Goal: Book appointment/travel/reservation

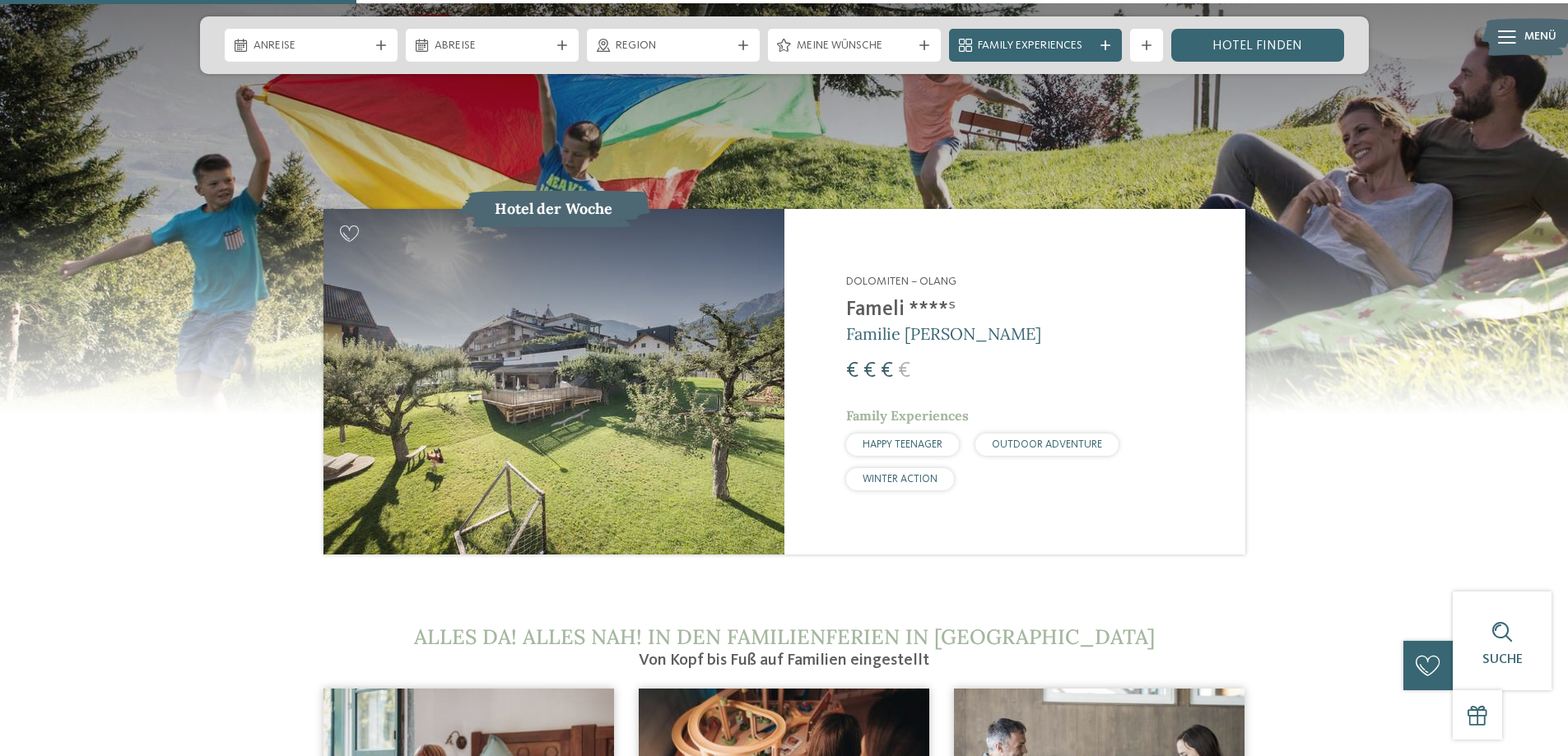
scroll to position [1728, 0]
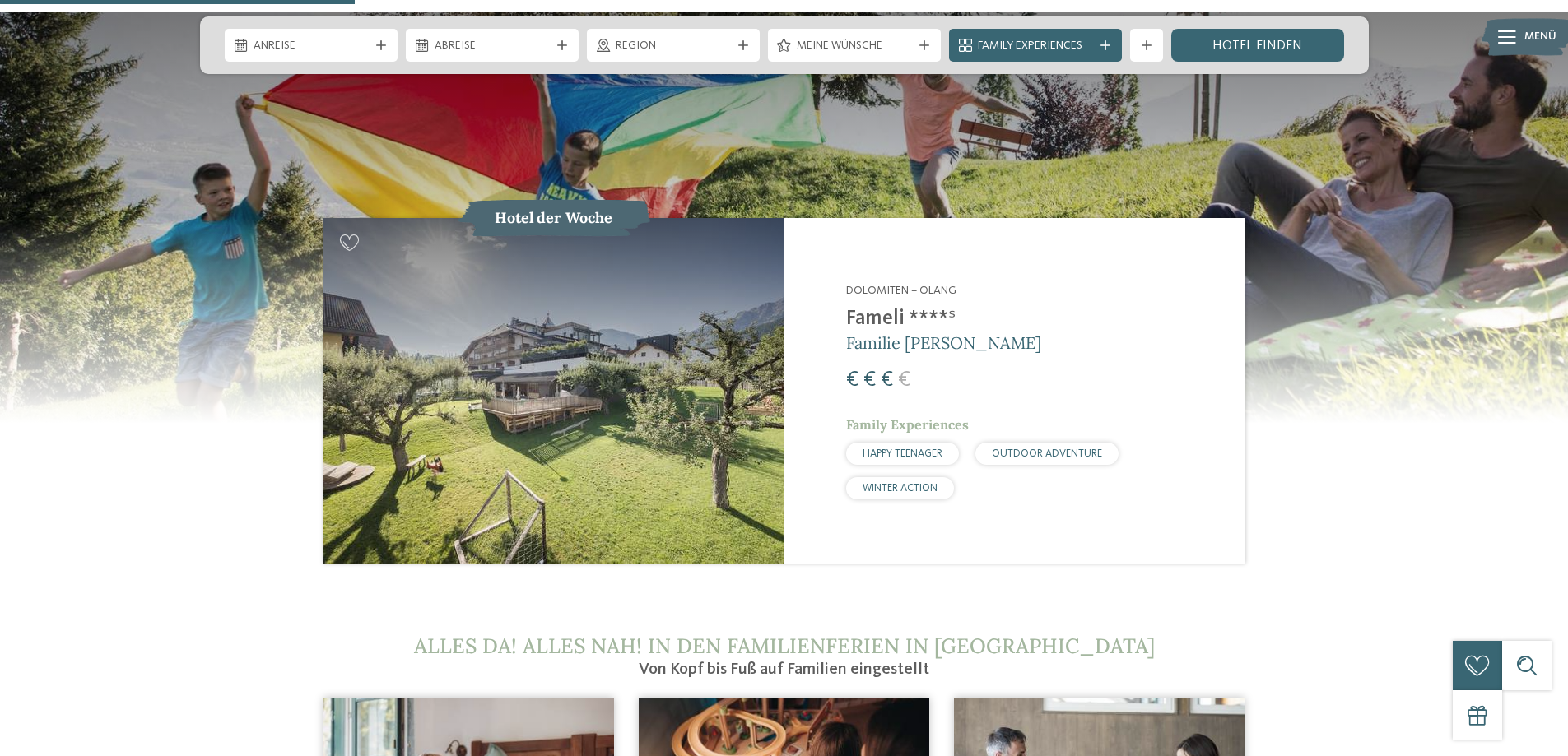
click at [884, 369] on span "€" at bounding box center [887, 380] width 12 height 21
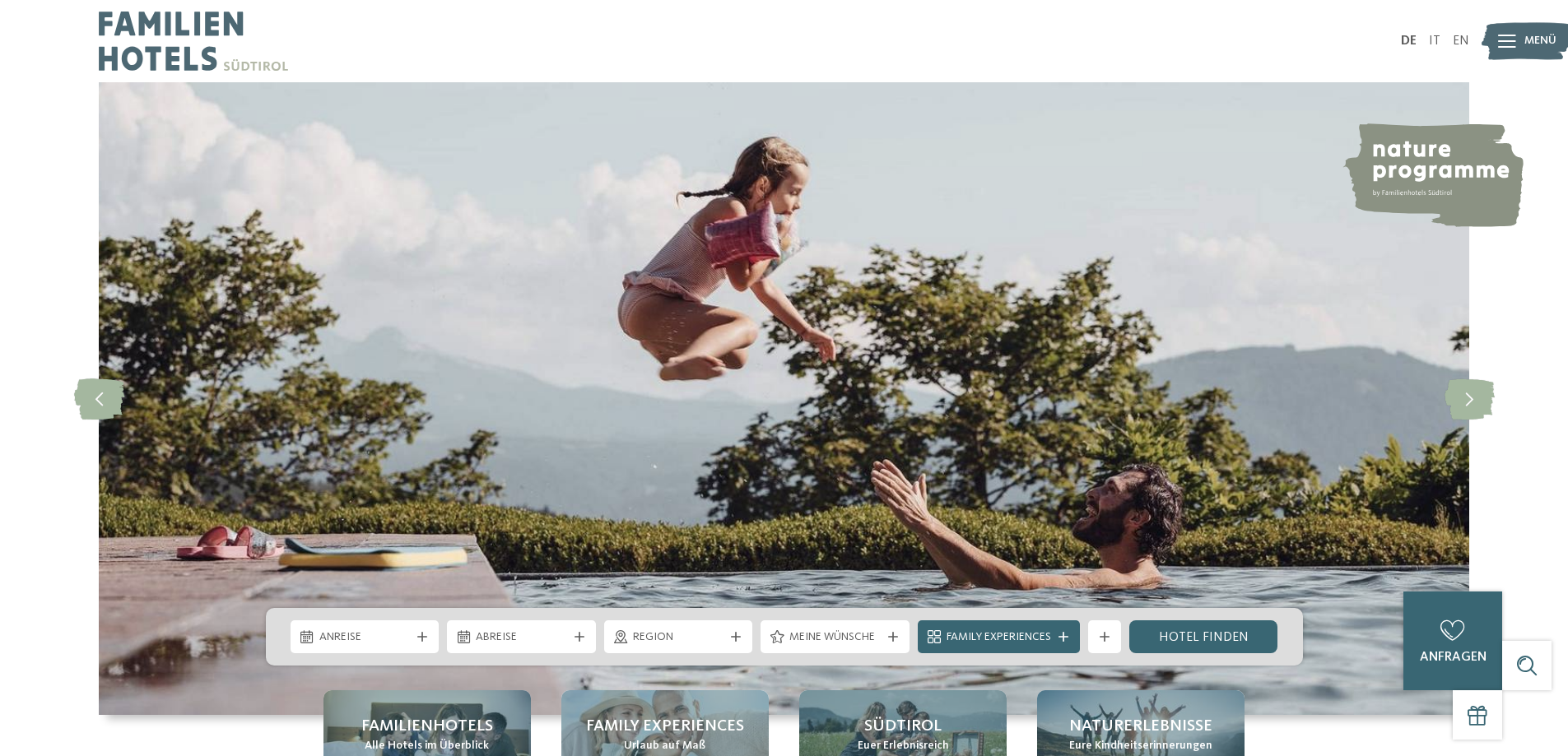
click at [1504, 42] on icon at bounding box center [1506, 40] width 18 height 13
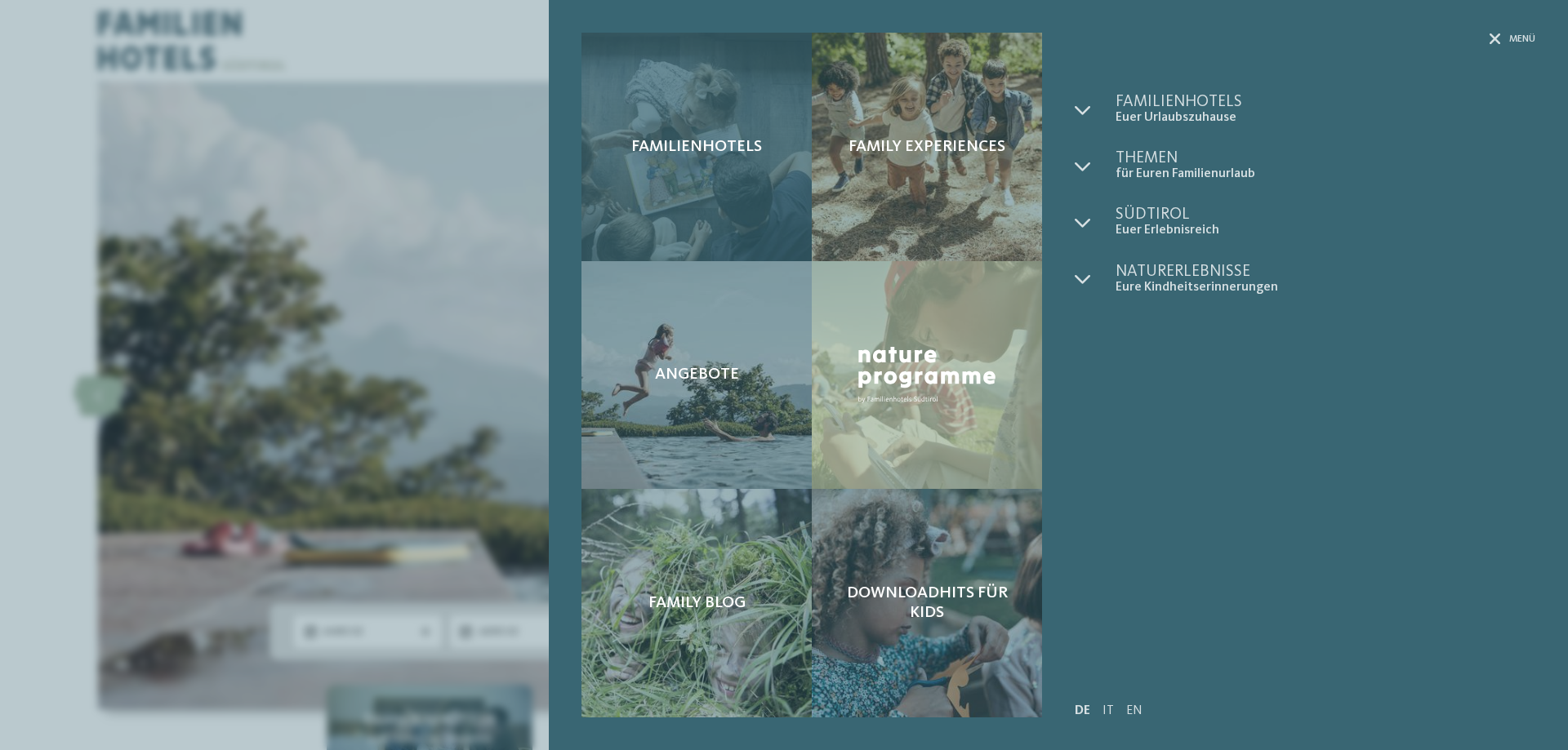
click at [745, 135] on div "Familienhotels" at bounding box center [696, 146] width 230 height 228
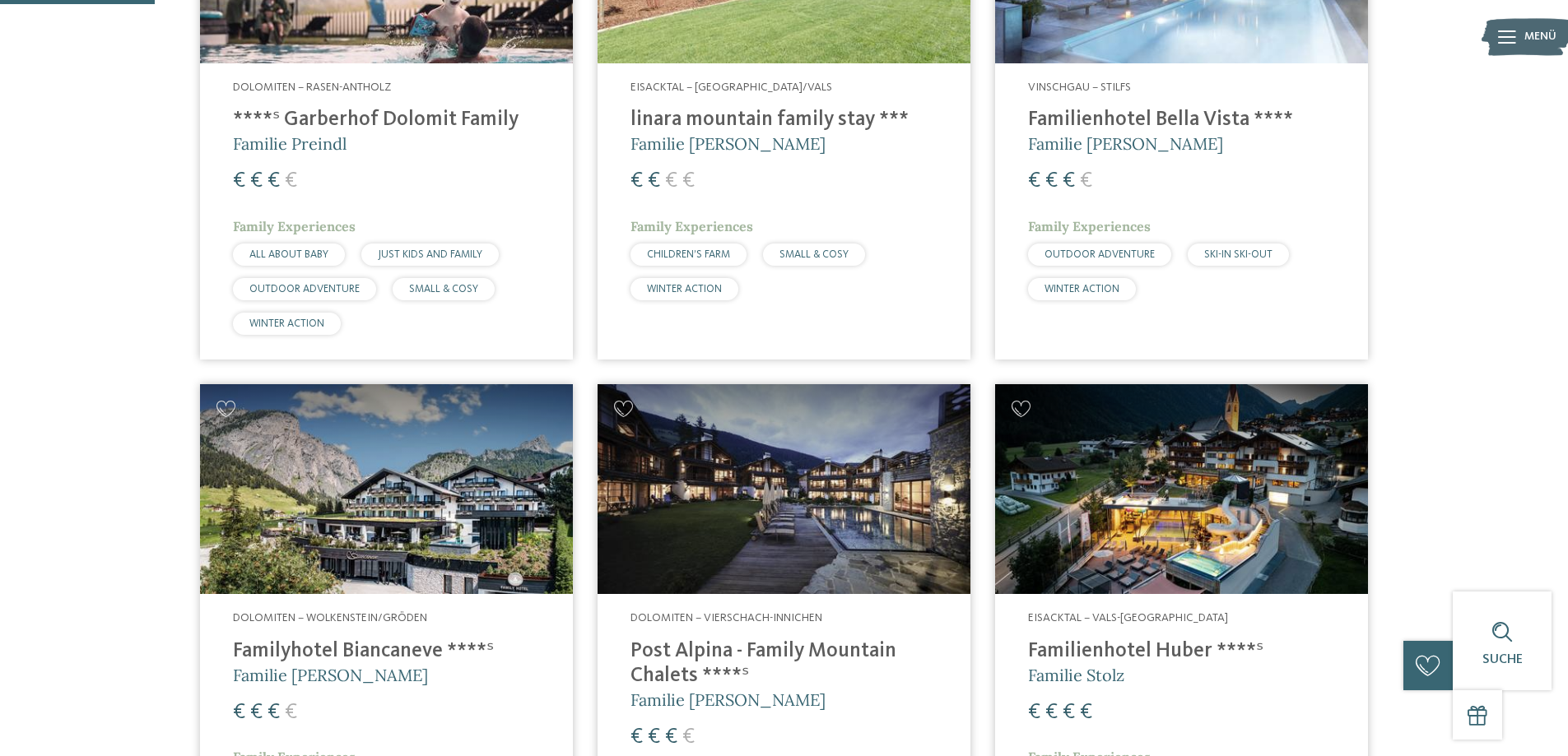
scroll to position [493, 0]
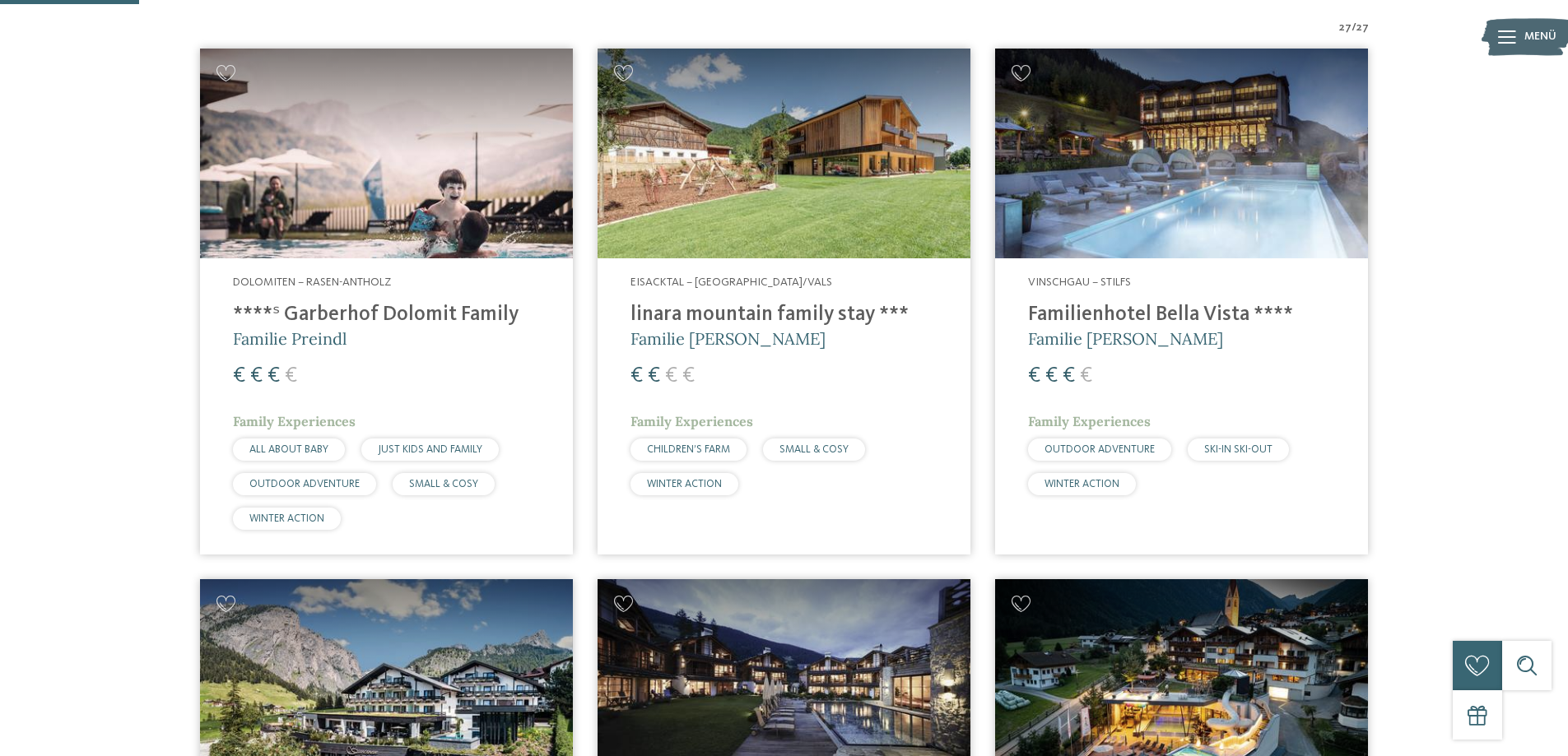
click at [306, 313] on h4 "****ˢ Garberhof Dolomit Family" at bounding box center [386, 315] width 307 height 25
